Goal: Transaction & Acquisition: Obtain resource

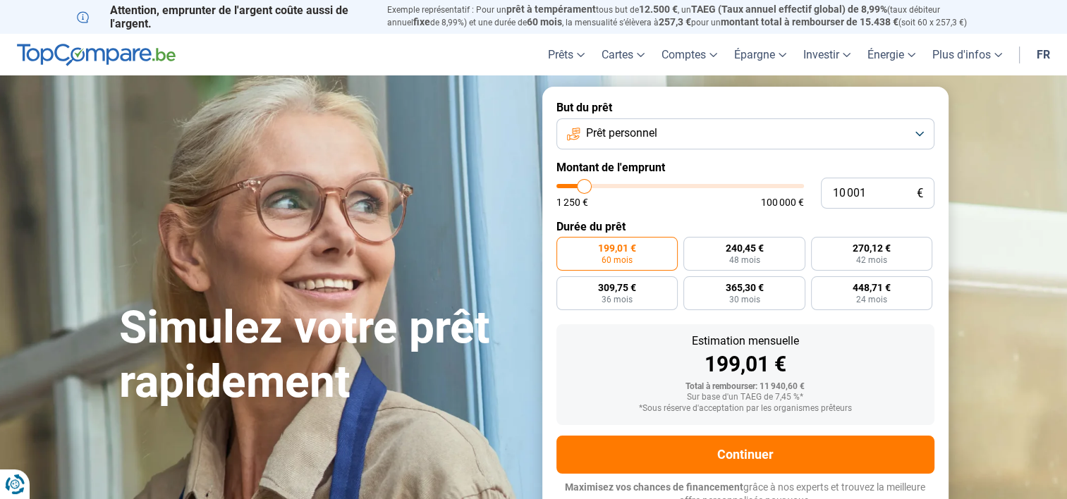
click at [618, 135] on span "Prêt personnel" at bounding box center [621, 134] width 71 height 16
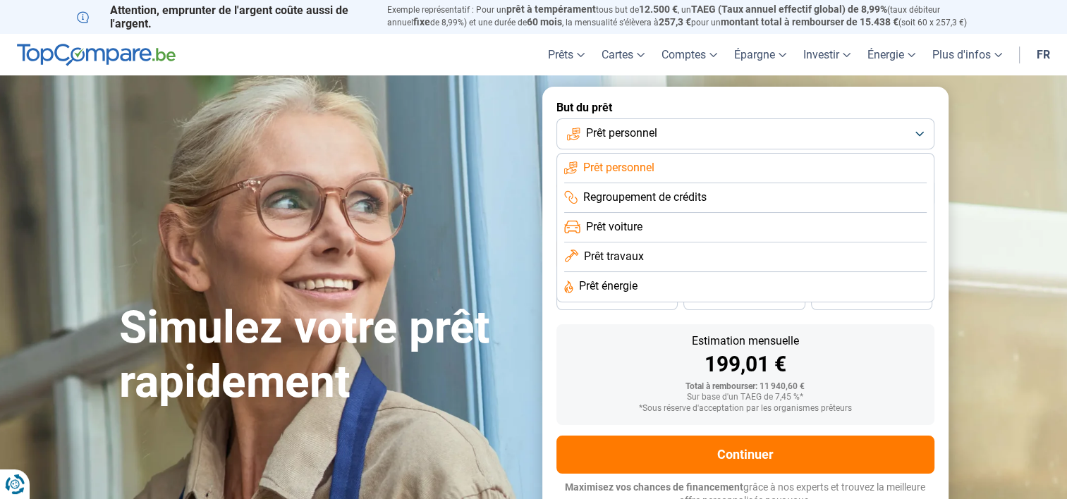
click at [599, 259] on span "Prêt travaux" at bounding box center [614, 257] width 60 height 16
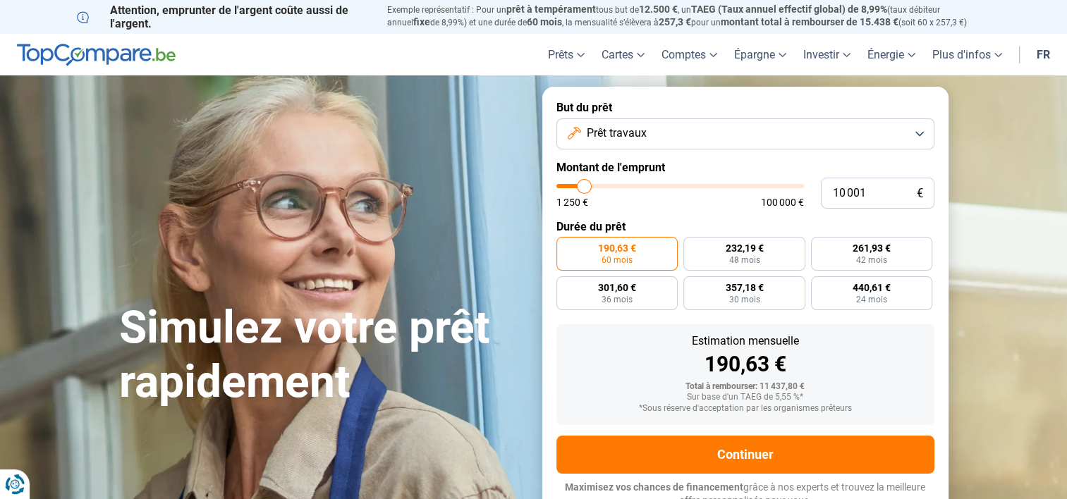
scroll to position [10, 0]
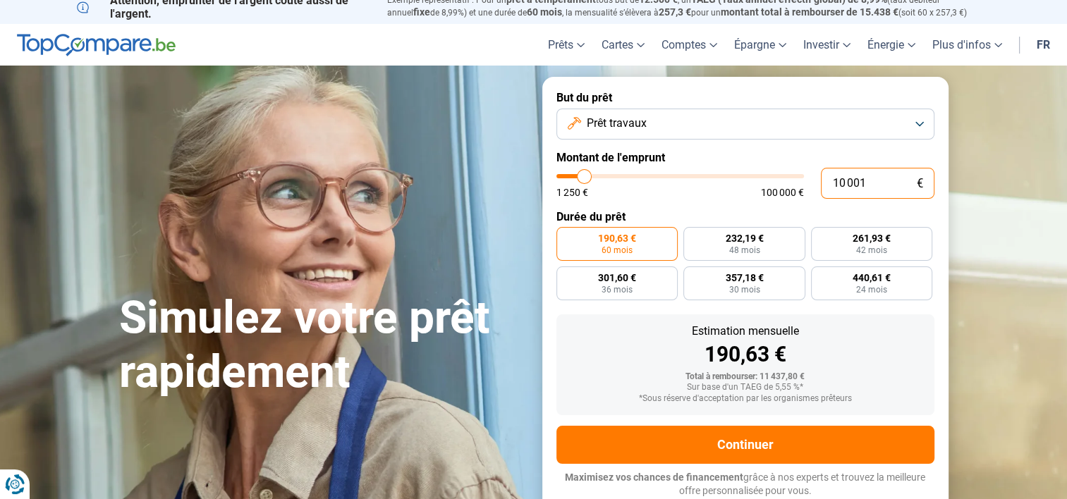
drag, startPoint x: 876, startPoint y: 184, endPoint x: 774, endPoint y: 181, distance: 101.6
click at [774, 181] on div "10 001 € 1 250 € 100 000 €" at bounding box center [745, 183] width 378 height 31
type input "10000"
radio input "true"
type input "2"
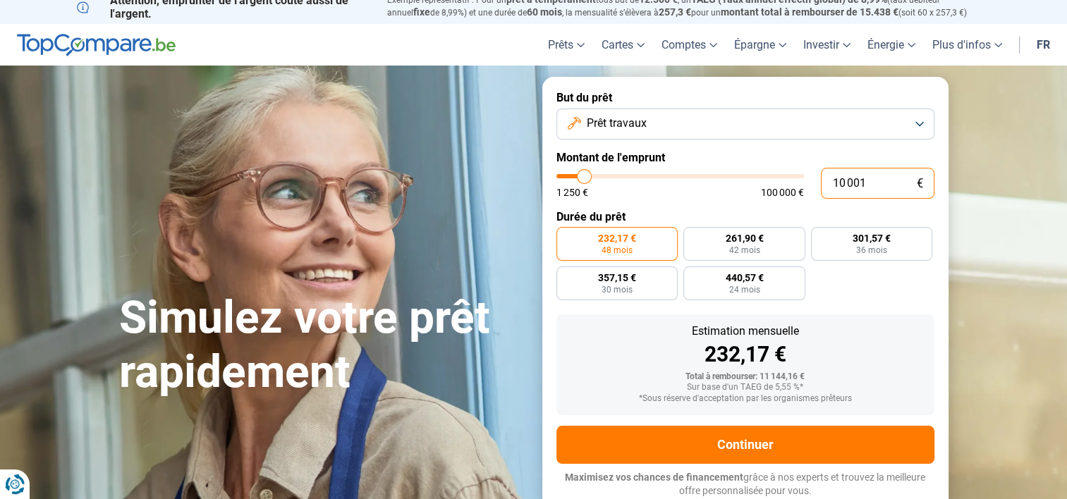
type input "1250"
type input "25"
type input "1250"
type input "250"
type input "1250"
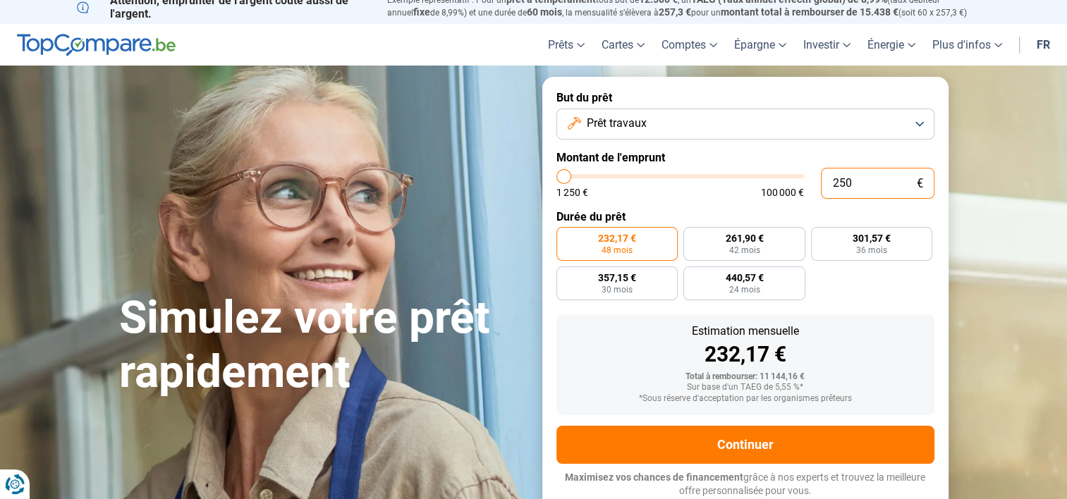
type input "2 500"
type input "2500"
type input "25 000"
type input "25000"
radio input "false"
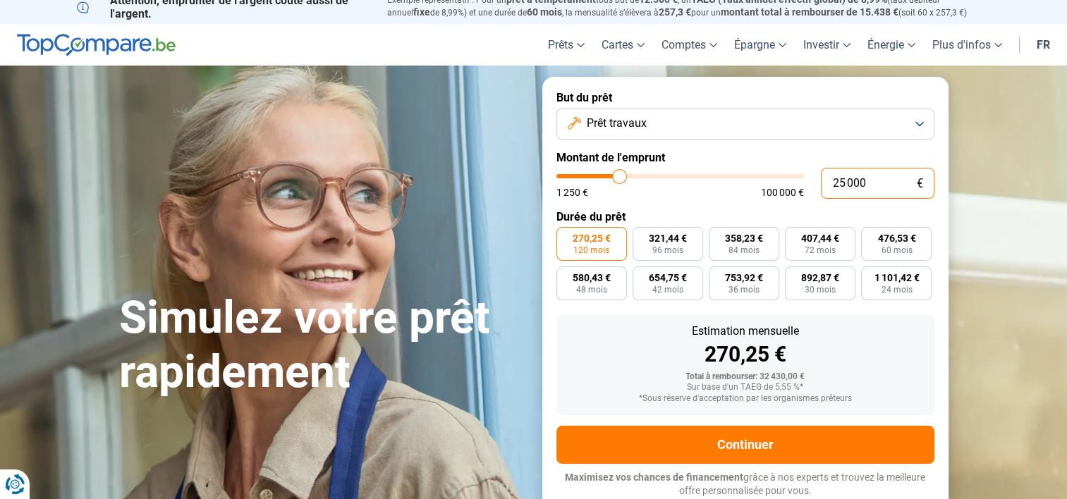
type input "25 000"
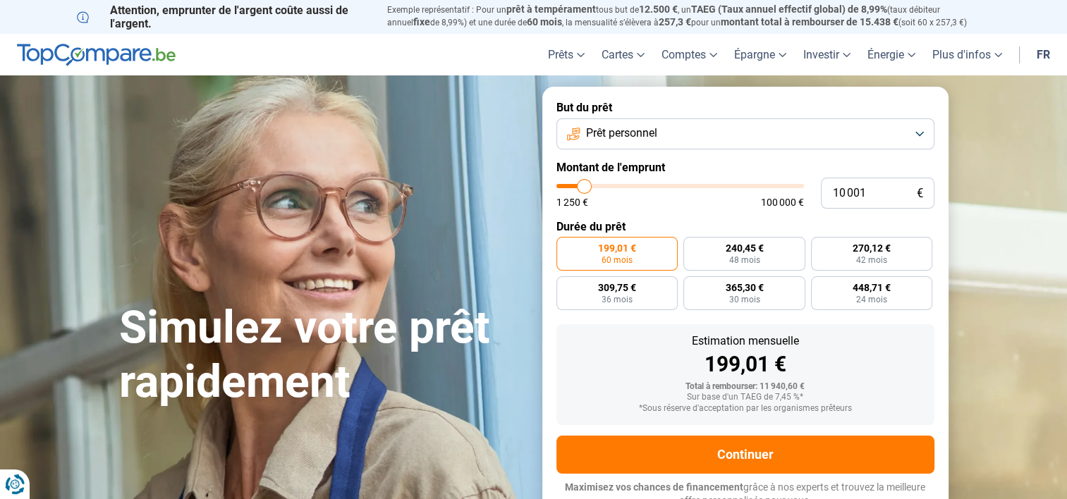
click at [606, 138] on span "Prêt personnel" at bounding box center [621, 134] width 71 height 16
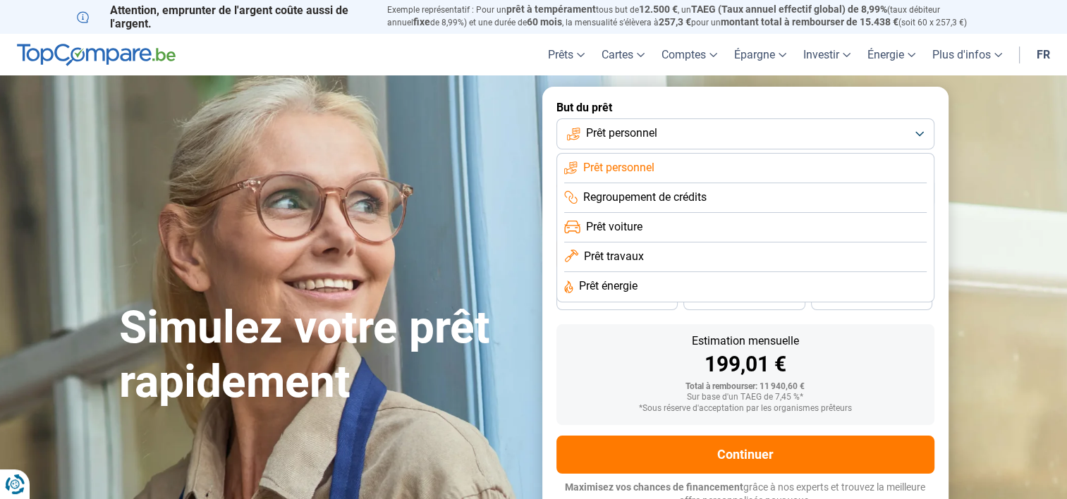
click at [603, 288] on span "Prêt énergie" at bounding box center [608, 287] width 59 height 16
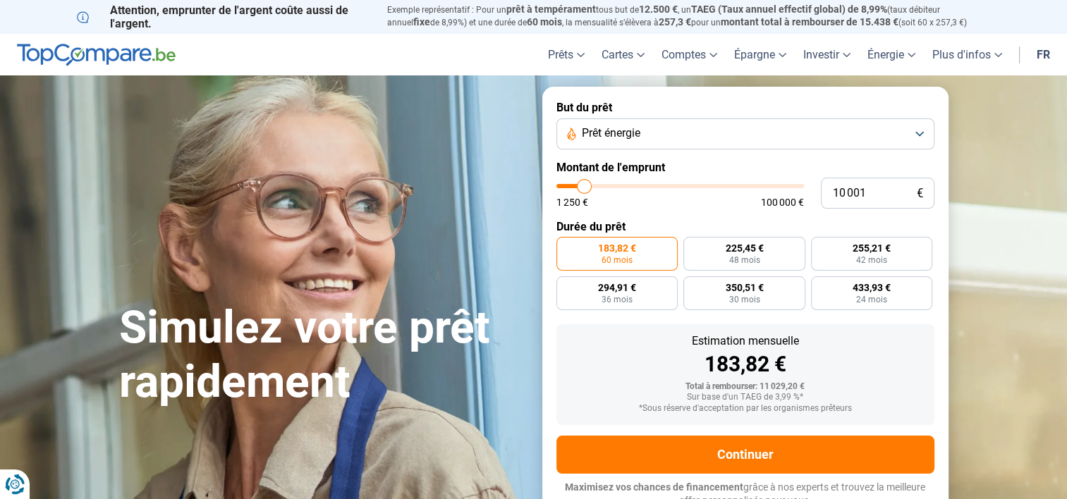
scroll to position [10, 0]
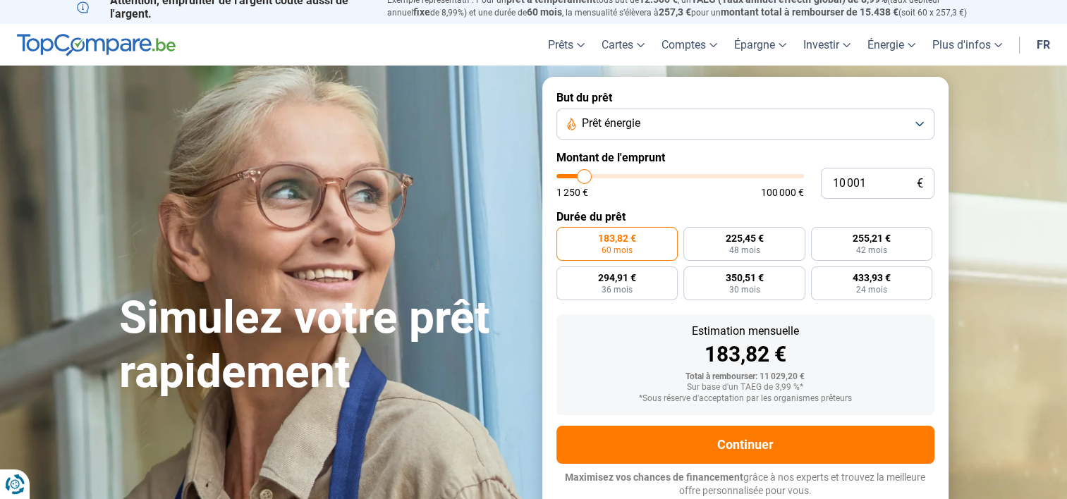
click at [618, 118] on span "Prêt énergie" at bounding box center [611, 124] width 59 height 16
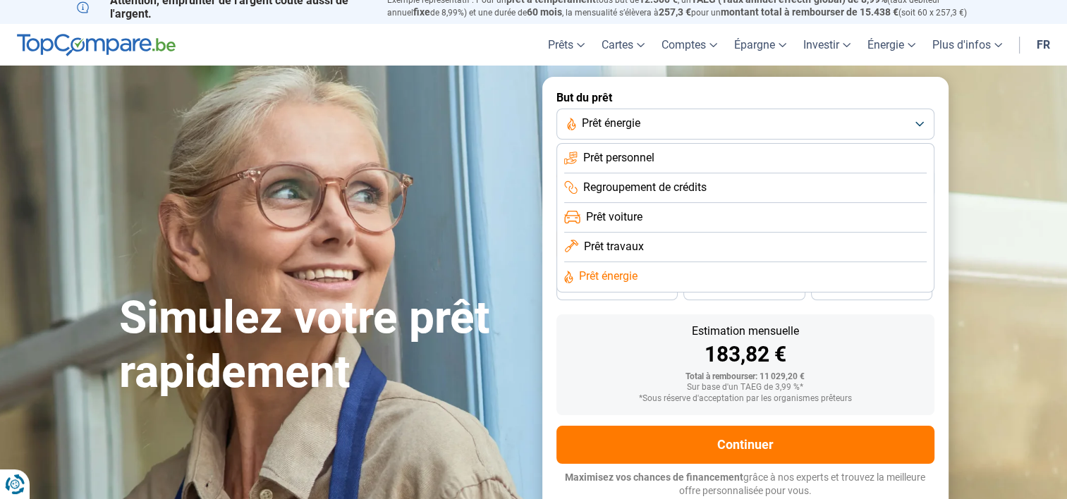
click at [618, 250] on span "Prêt travaux" at bounding box center [614, 247] width 60 height 16
